Goal: Information Seeking & Learning: Learn about a topic

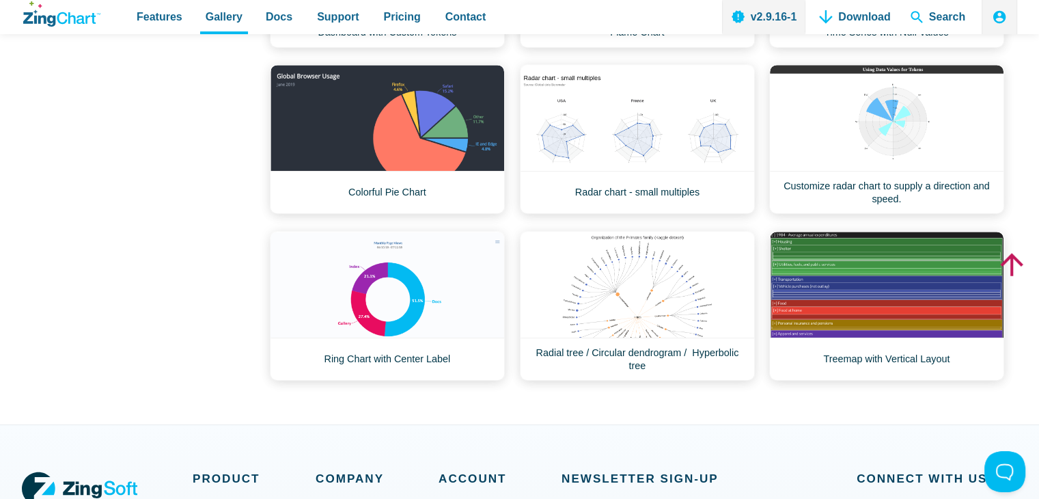
scroll to position [410, 0]
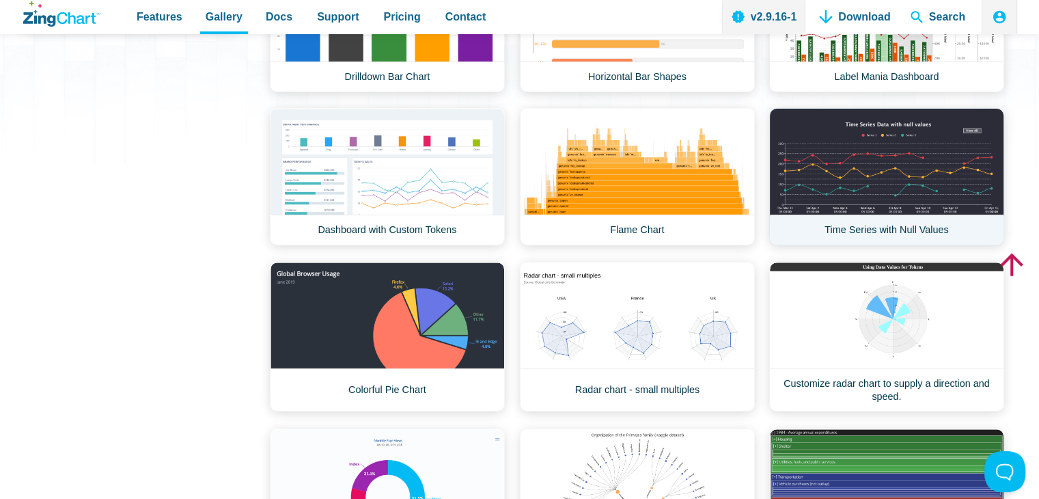
click at [883, 163] on link "Time Series with Null Values" at bounding box center [886, 176] width 235 height 137
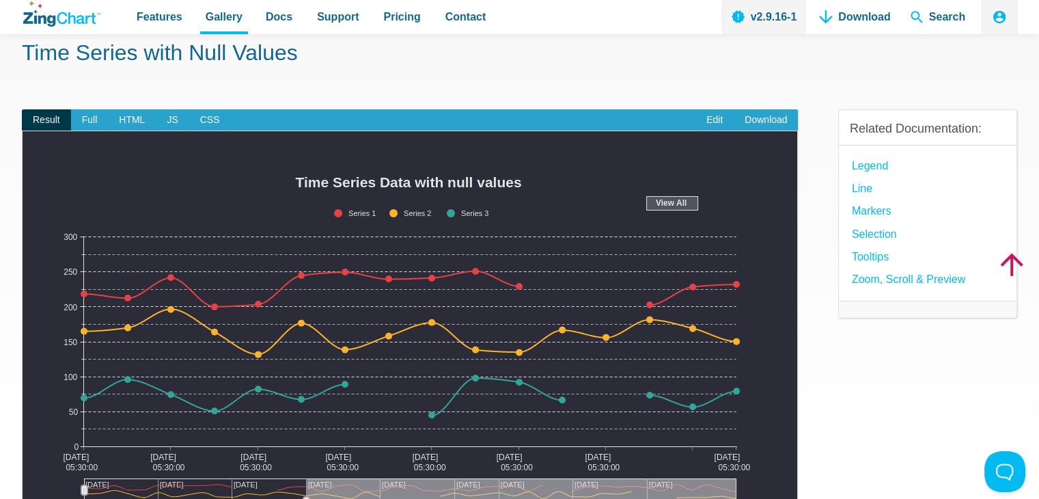
scroll to position [68, 0]
click at [87, 120] on span "Full" at bounding box center [90, 121] width 38 height 22
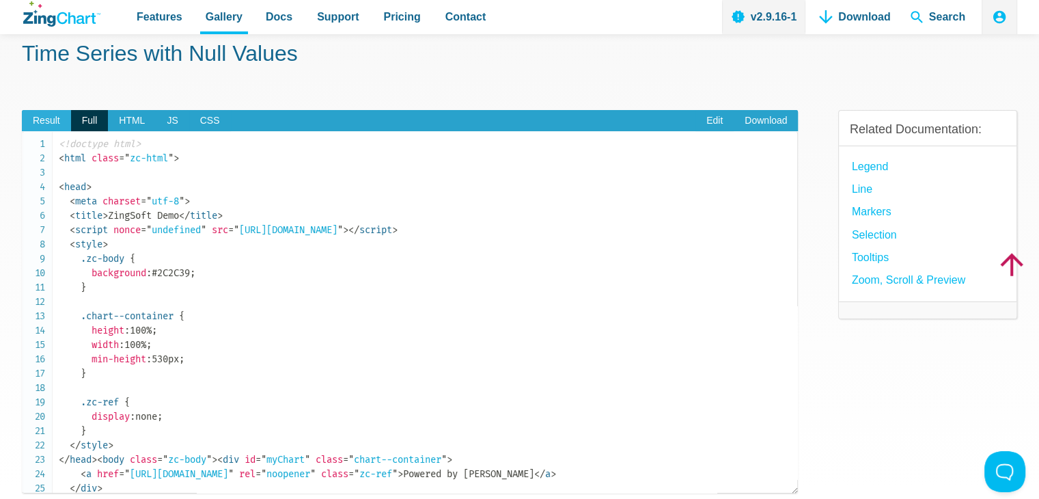
click at [41, 120] on span "Result" at bounding box center [46, 121] width 49 height 22
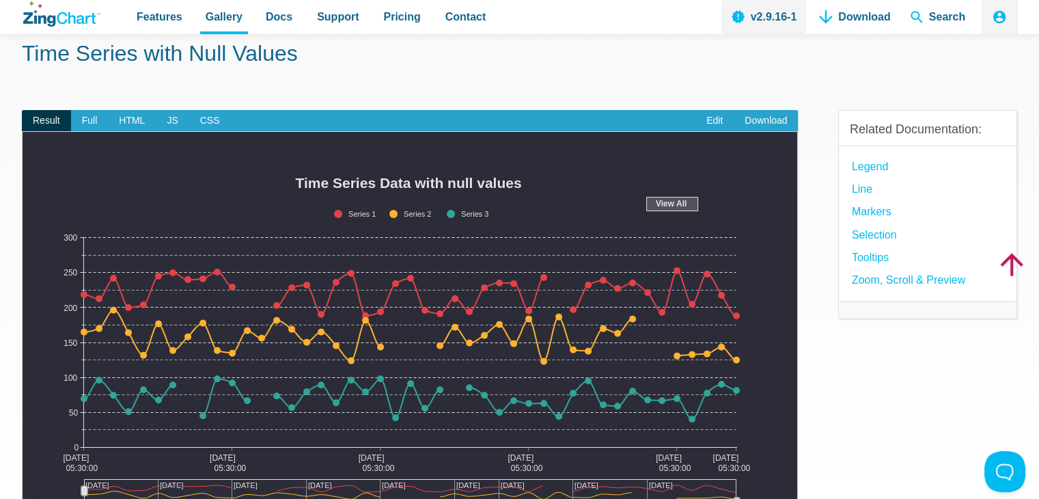
click at [50, 126] on span "Result" at bounding box center [46, 121] width 49 height 22
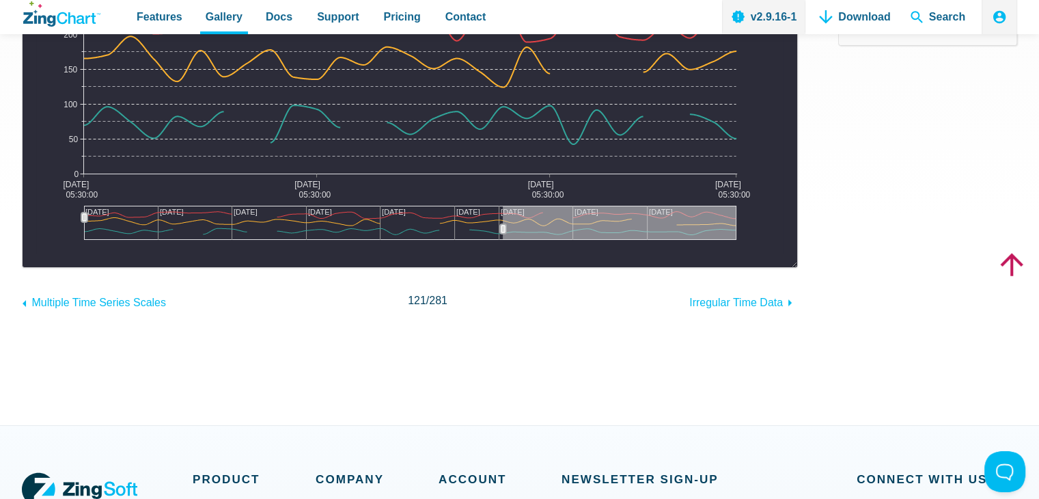
drag, startPoint x: 308, startPoint y: 225, endPoint x: 503, endPoint y: 230, distance: 194.8
click at [503, 230] on g "App Content" at bounding box center [503, 229] width 6 height 10
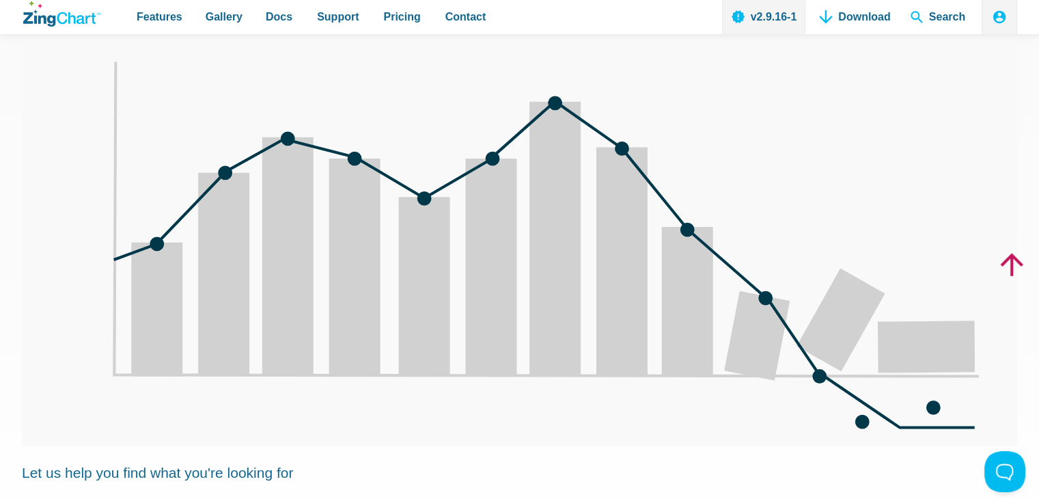
scroll to position [137, 0]
click at [423, 191] on icon "App Content" at bounding box center [556, 244] width 1068 height 450
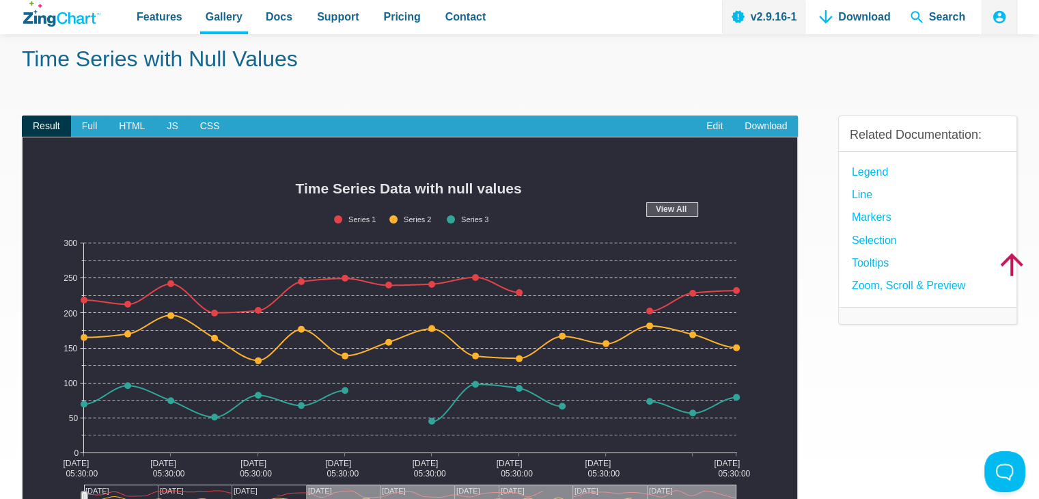
scroll to position [137, 0]
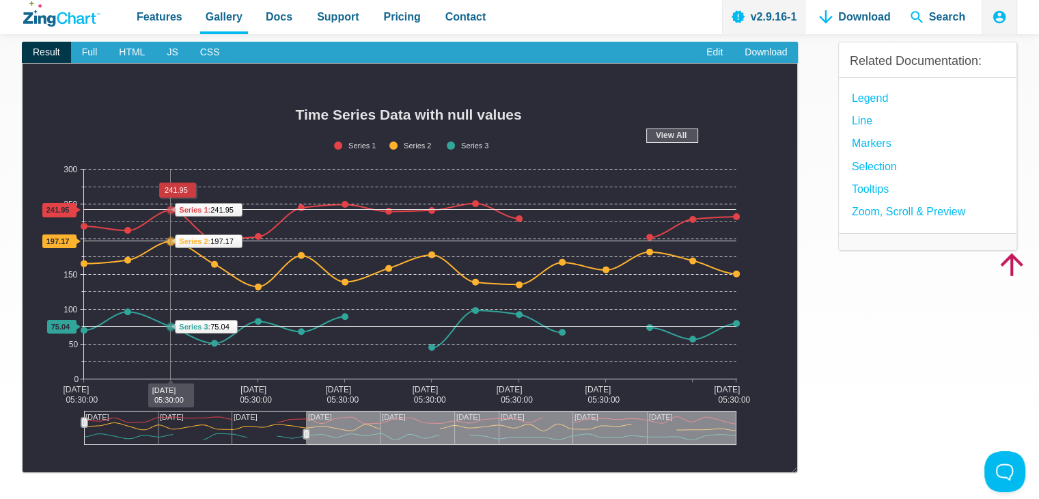
click at [36, 459] on area "App Content" at bounding box center [36, 459] width 0 height 0
